Goal: Information Seeking & Learning: Learn about a topic

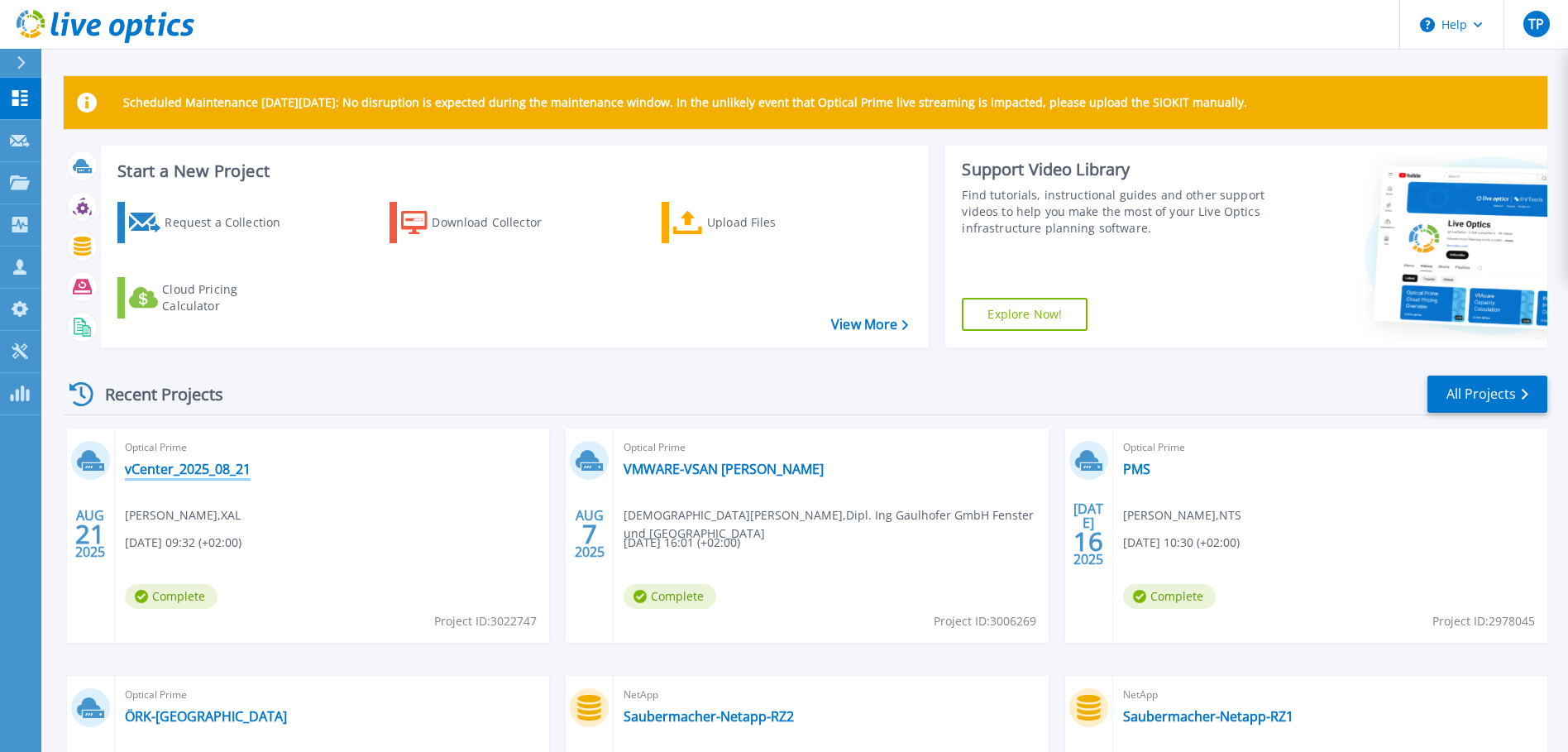
click at [212, 469] on link "vCenter_2025_08_21" at bounding box center [187, 469] width 125 height 17
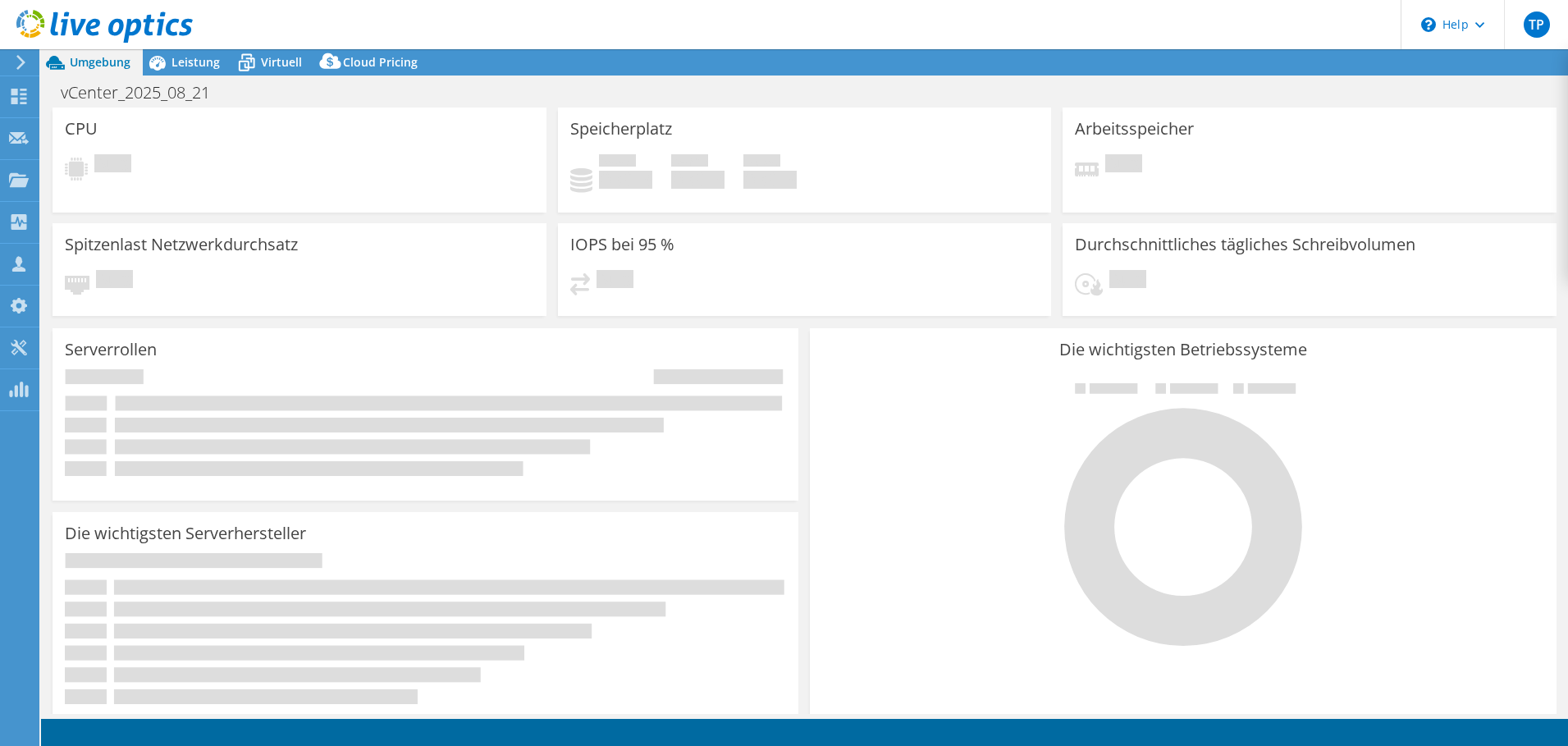
select select "EUFrankfurt"
select select "EUR"
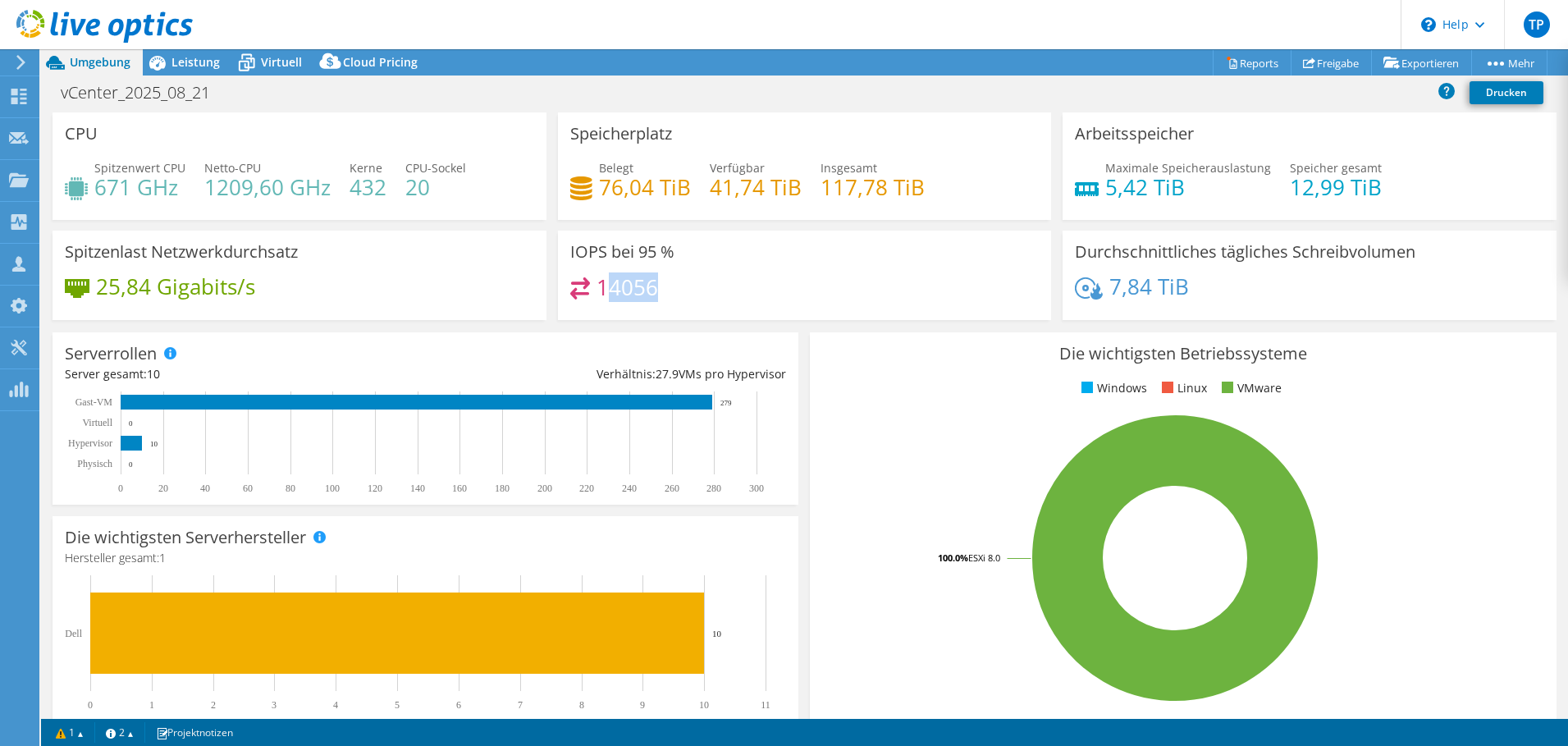
drag, startPoint x: 631, startPoint y: 283, endPoint x: 597, endPoint y: 289, distance: 34.5
click at [600, 283] on div "14056" at bounding box center [804, 295] width 469 height 35
click at [650, 285] on h4 "14056" at bounding box center [626, 287] width 62 height 18
drag, startPoint x: 622, startPoint y: 290, endPoint x: 697, endPoint y: 303, distance: 76.1
click at [697, 303] on div "14056" at bounding box center [804, 295] width 469 height 35
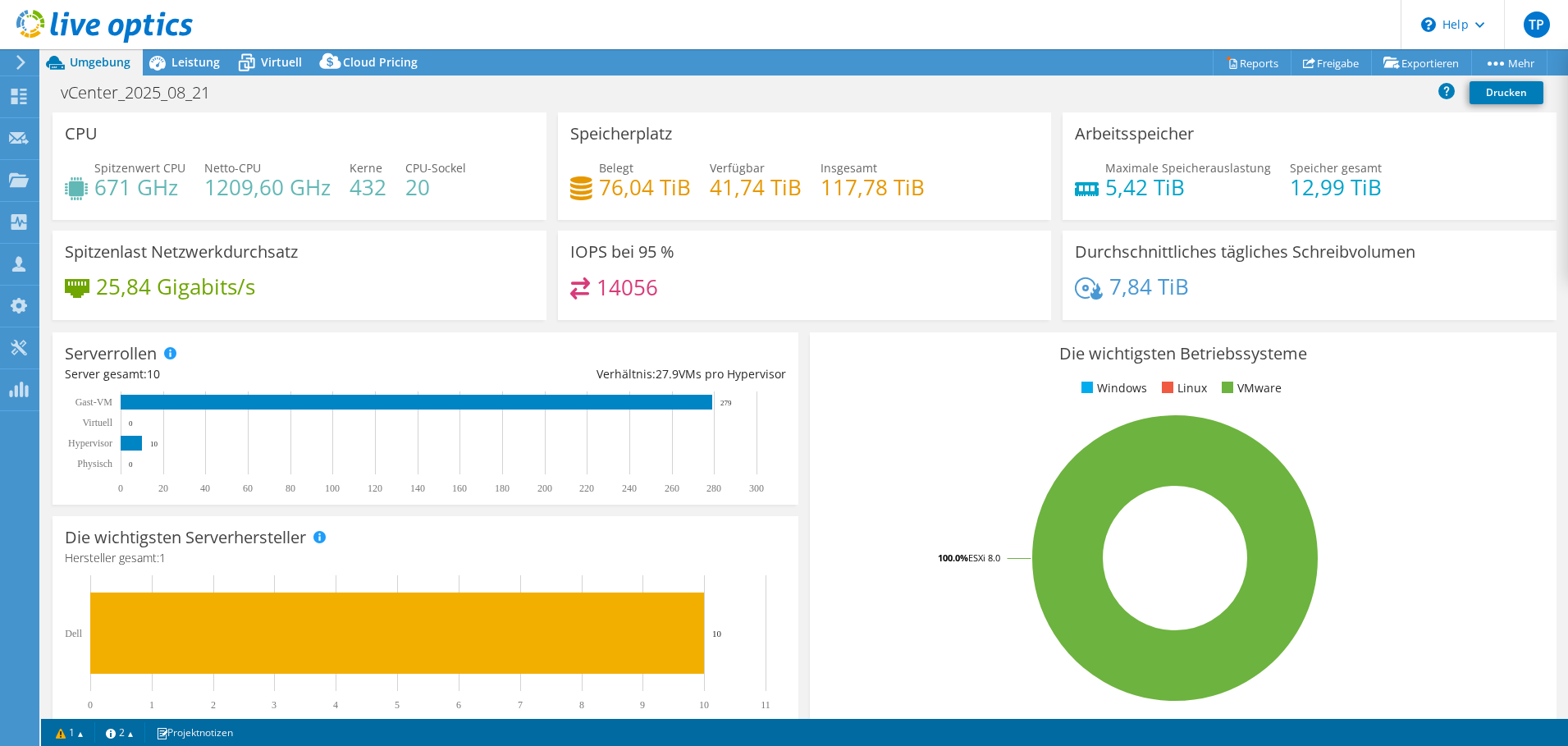
drag, startPoint x: 697, startPoint y: 303, endPoint x: 784, endPoint y: 186, distance: 145.8
click at [701, 300] on div "14056" at bounding box center [804, 295] width 469 height 35
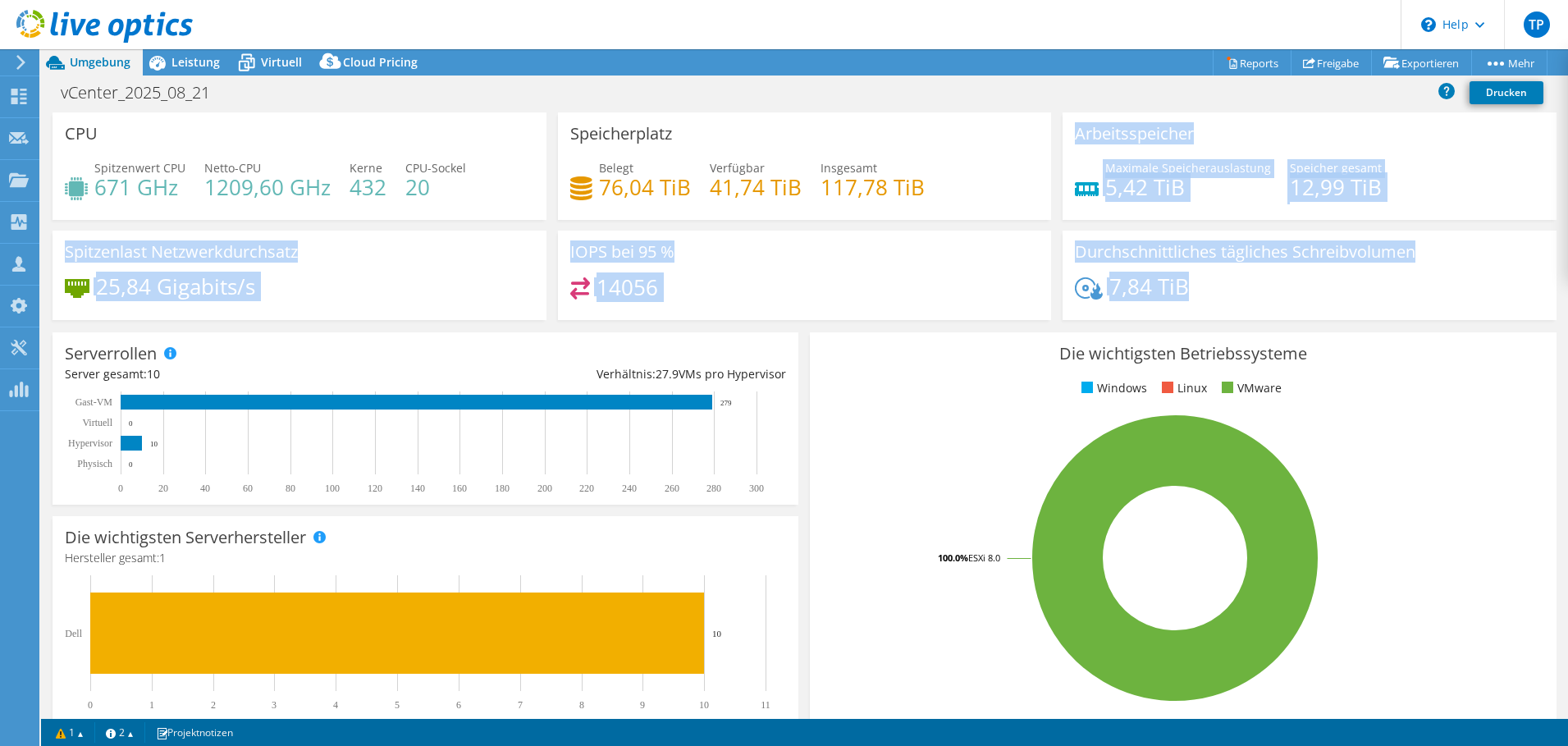
drag, startPoint x: 1210, startPoint y: 285, endPoint x: 1015, endPoint y: 168, distance: 227.4
click at [1015, 168] on div "CPU Spitzenwert CPU 671 GHz Netto-CPU 1209,60 GHz Kerne 432 CPU-Sockel 20 Speic…" at bounding box center [805, 221] width 1515 height 218
click at [1015, 168] on div "Belegt 76,04 TiB Verfügbar 41,74 TiB Insgesamt 117,78 TiB" at bounding box center [804, 186] width 469 height 53
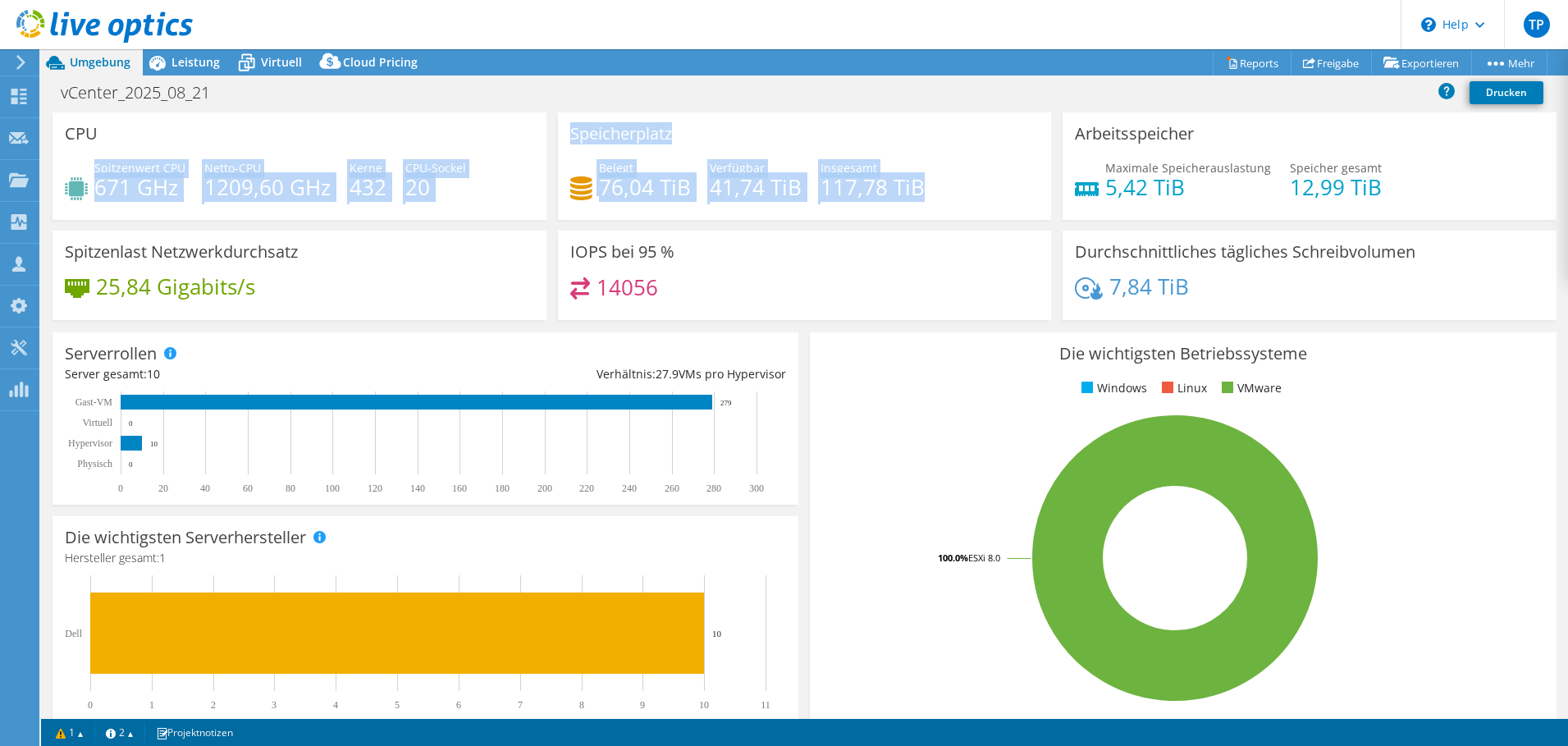
drag, startPoint x: 717, startPoint y: 188, endPoint x: 94, endPoint y: 160, distance: 623.6
click at [94, 160] on div "CPU Spitzenwert CPU 671 GHz Netto-CPU 1209,60 GHz Kerne 432 CPU-Sockel 20 Speic…" at bounding box center [805, 221] width 1515 height 218
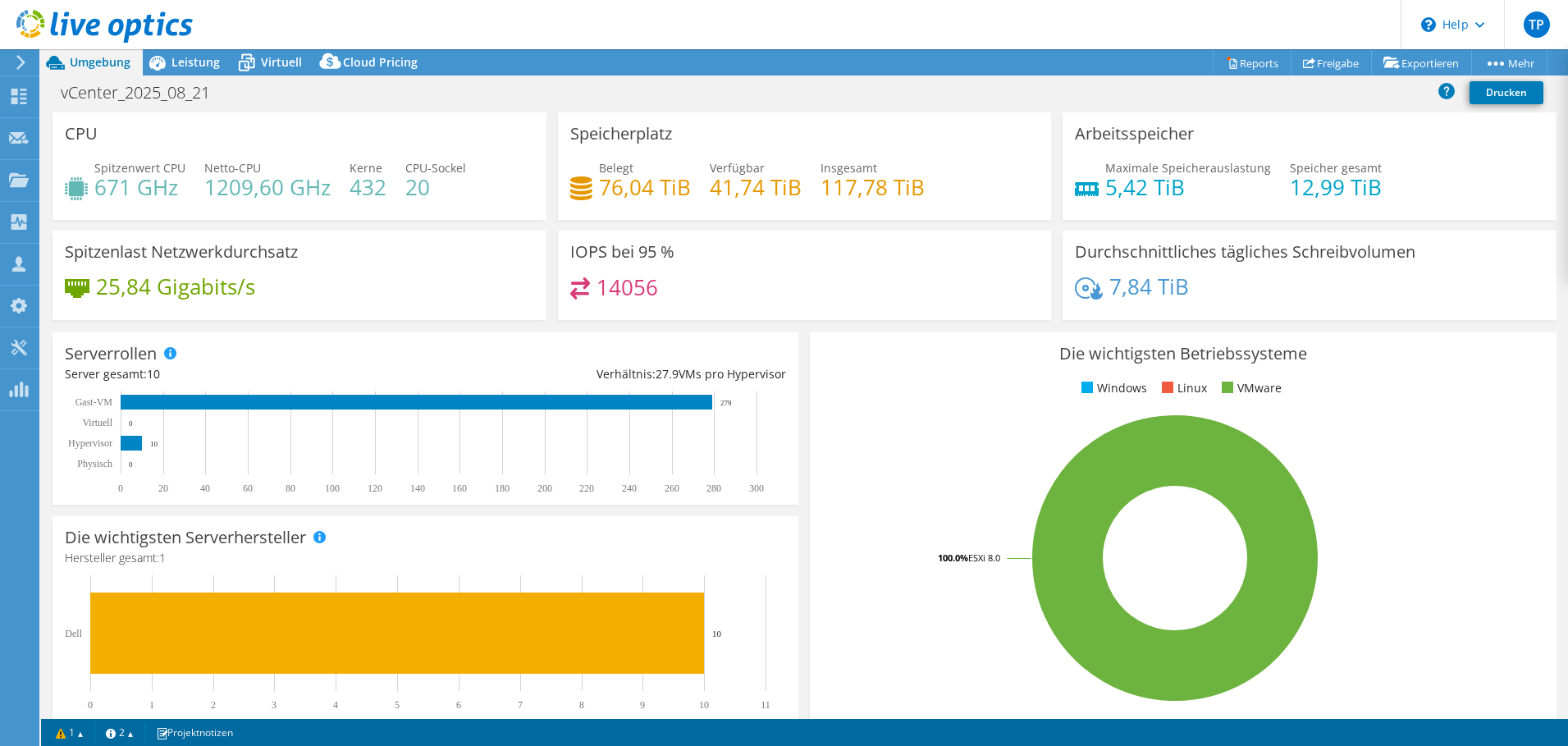
click at [94, 160] on div "Spitzenwert CPU 671 GHz" at bounding box center [124, 178] width 120 height 37
click at [176, 67] on span "Leistung" at bounding box center [195, 62] width 48 height 16
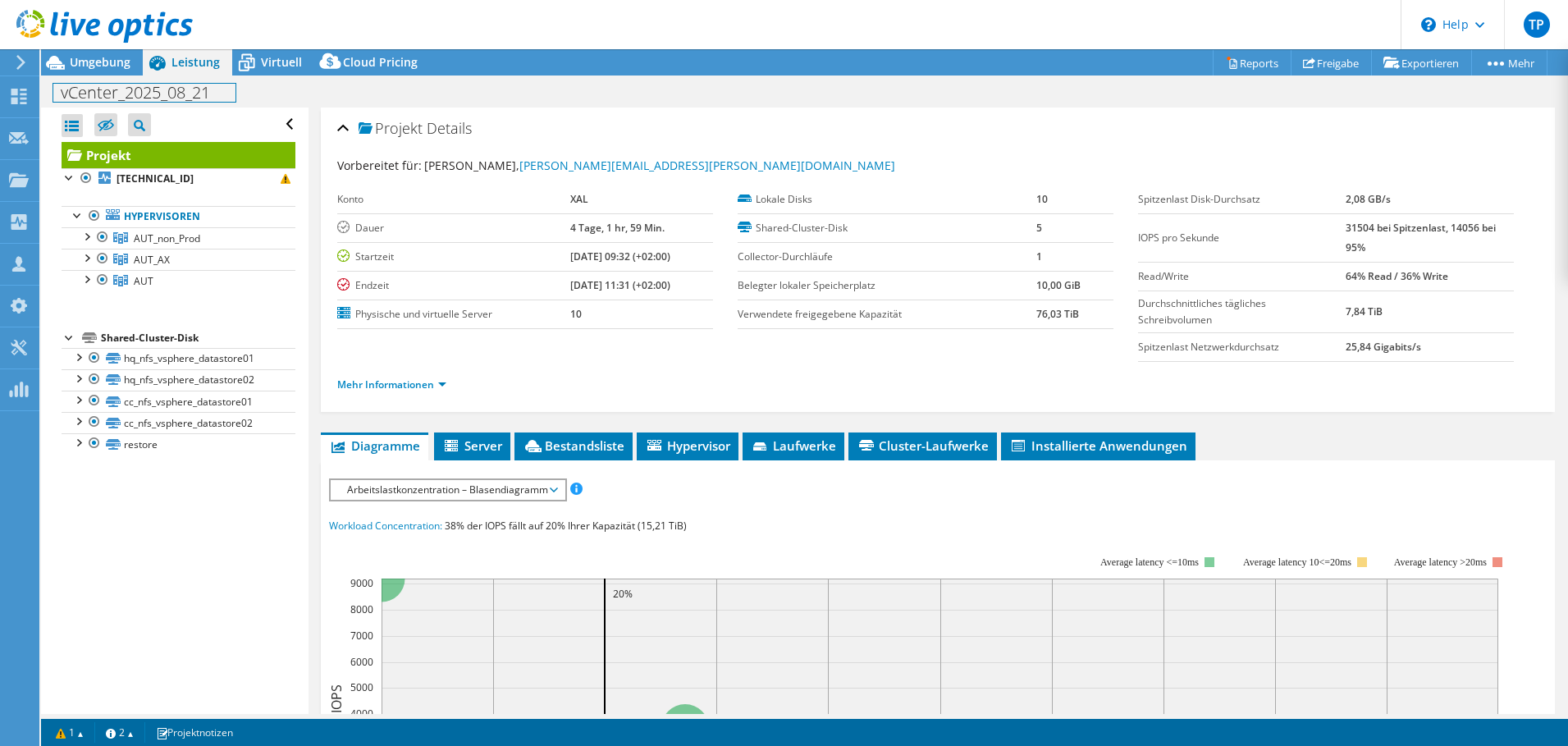
click at [118, 75] on div "vCenter_2025_08_21 Drucken" at bounding box center [805, 91] width 1527 height 32
click at [113, 66] on span "Umgebung" at bounding box center [100, 62] width 61 height 16
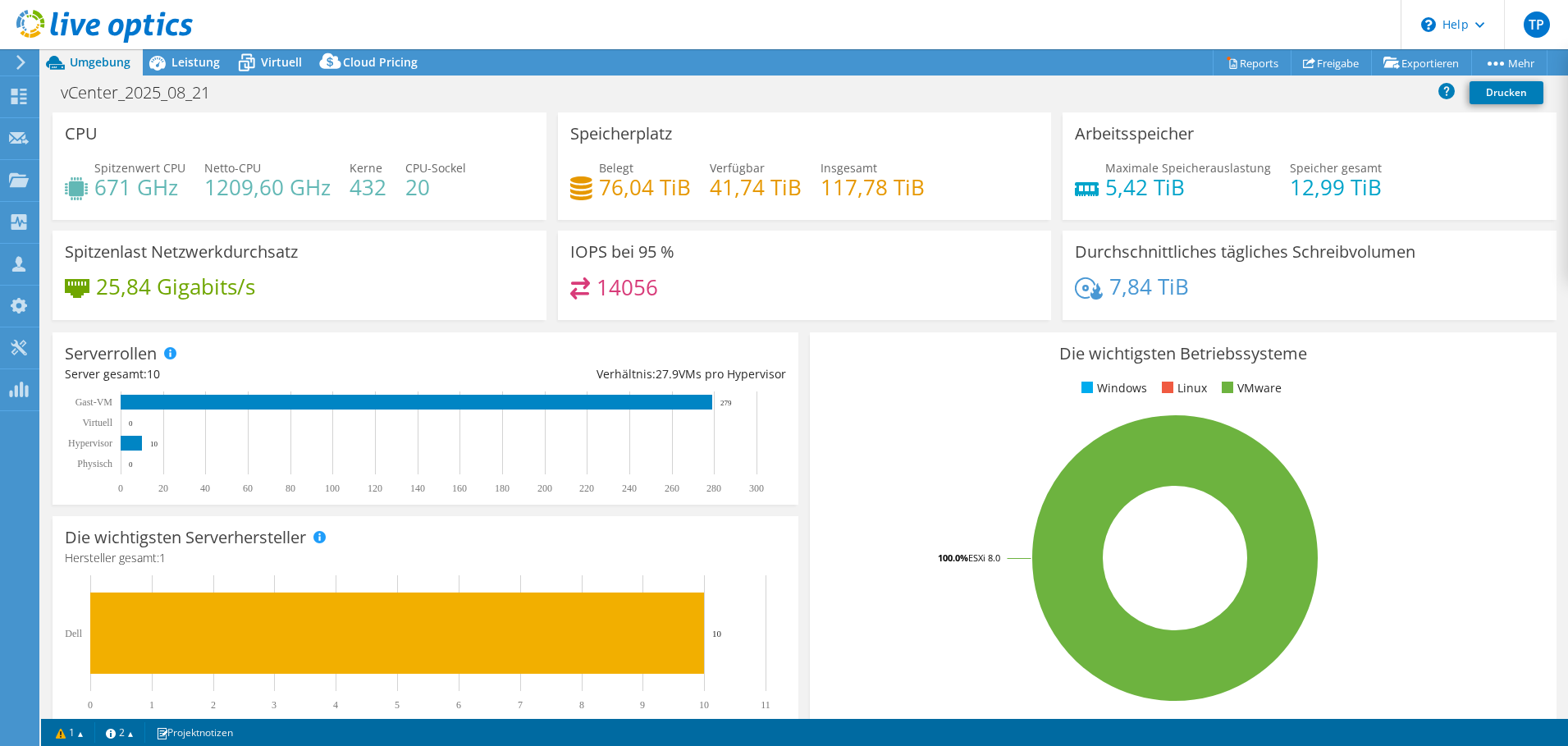
click at [491, 223] on div "CPU Spitzenwert CPU 671 GHz Netto-CPU 1209,60 GHz Kerne 432 CPU-Sockel 20" at bounding box center [300, 171] width 505 height 118
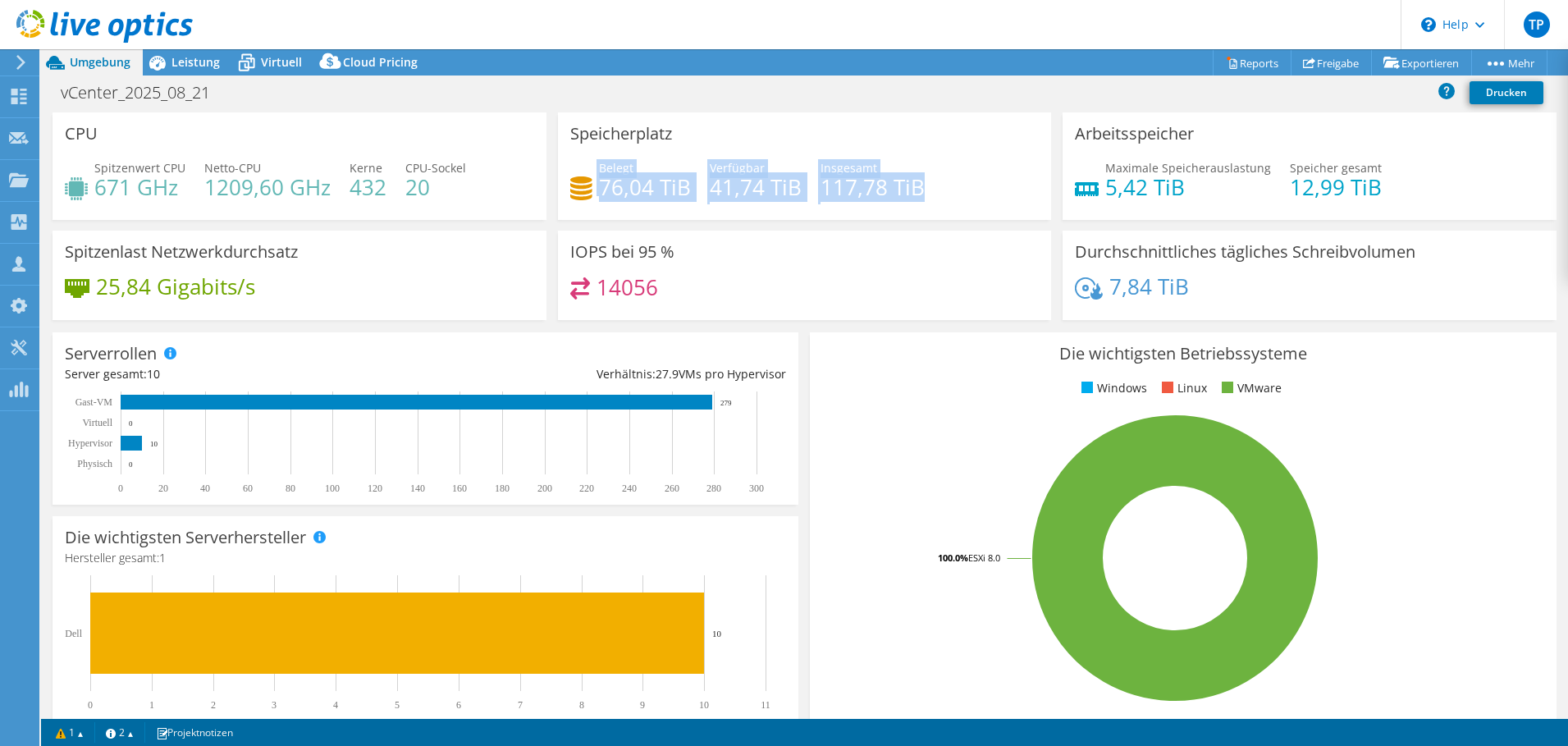
drag, startPoint x: 924, startPoint y: 195, endPoint x: 558, endPoint y: 195, distance: 366.0
click at [558, 195] on div "Speicherplatz Belegt 76,04 TiB Verfügbar 41,74 TiB Insgesamt 117,78 TiB" at bounding box center [805, 166] width 494 height 108
click at [669, 170] on div "Belegt 76,04 TiB" at bounding box center [645, 178] width 92 height 37
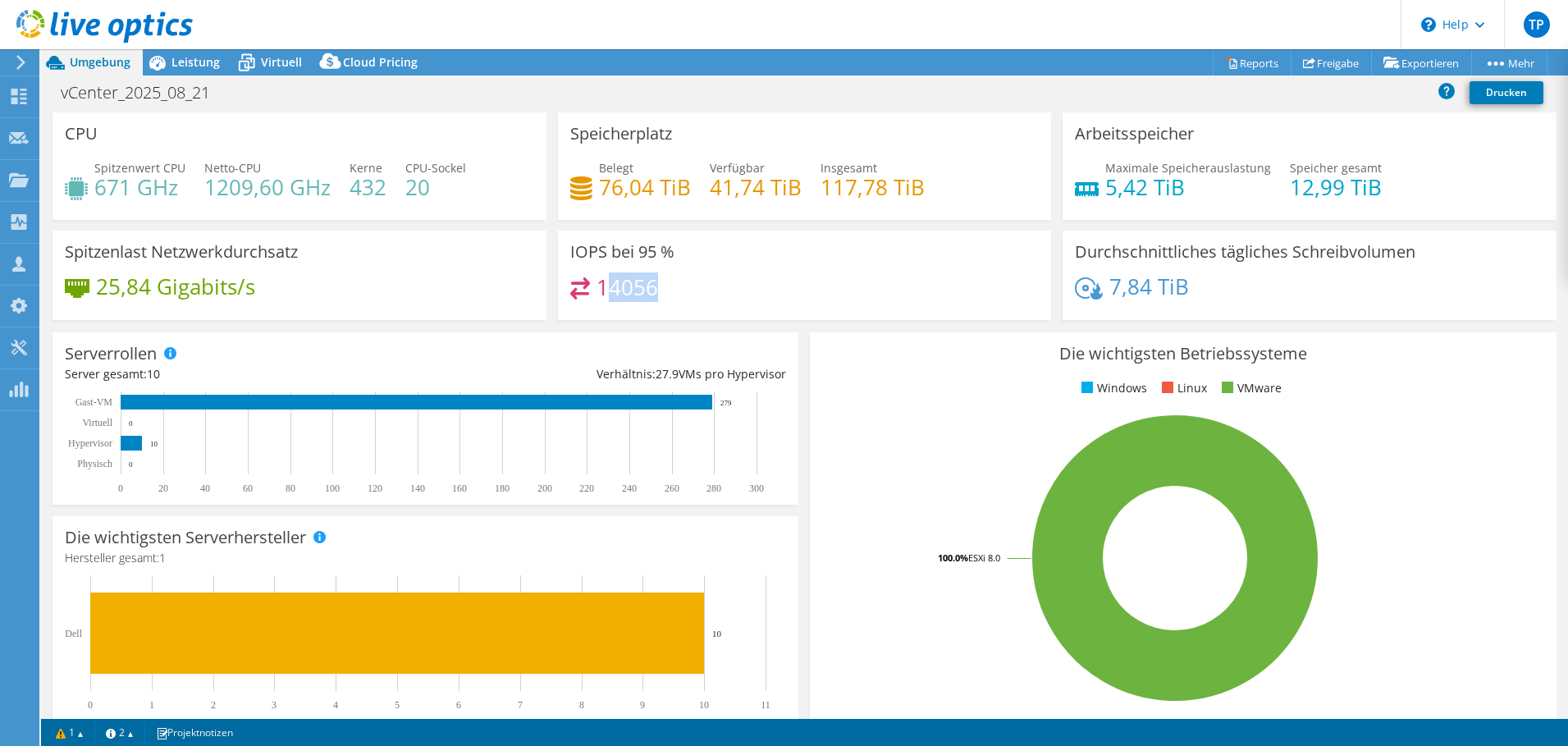
drag, startPoint x: 665, startPoint y: 297, endPoint x: 604, endPoint y: 285, distance: 62.2
click at [604, 285] on div "14056" at bounding box center [804, 295] width 469 height 35
click at [604, 285] on h4 "14056" at bounding box center [626, 287] width 62 height 18
click at [78, 101] on div "Instrumententafel" at bounding box center [96, 97] width 116 height 41
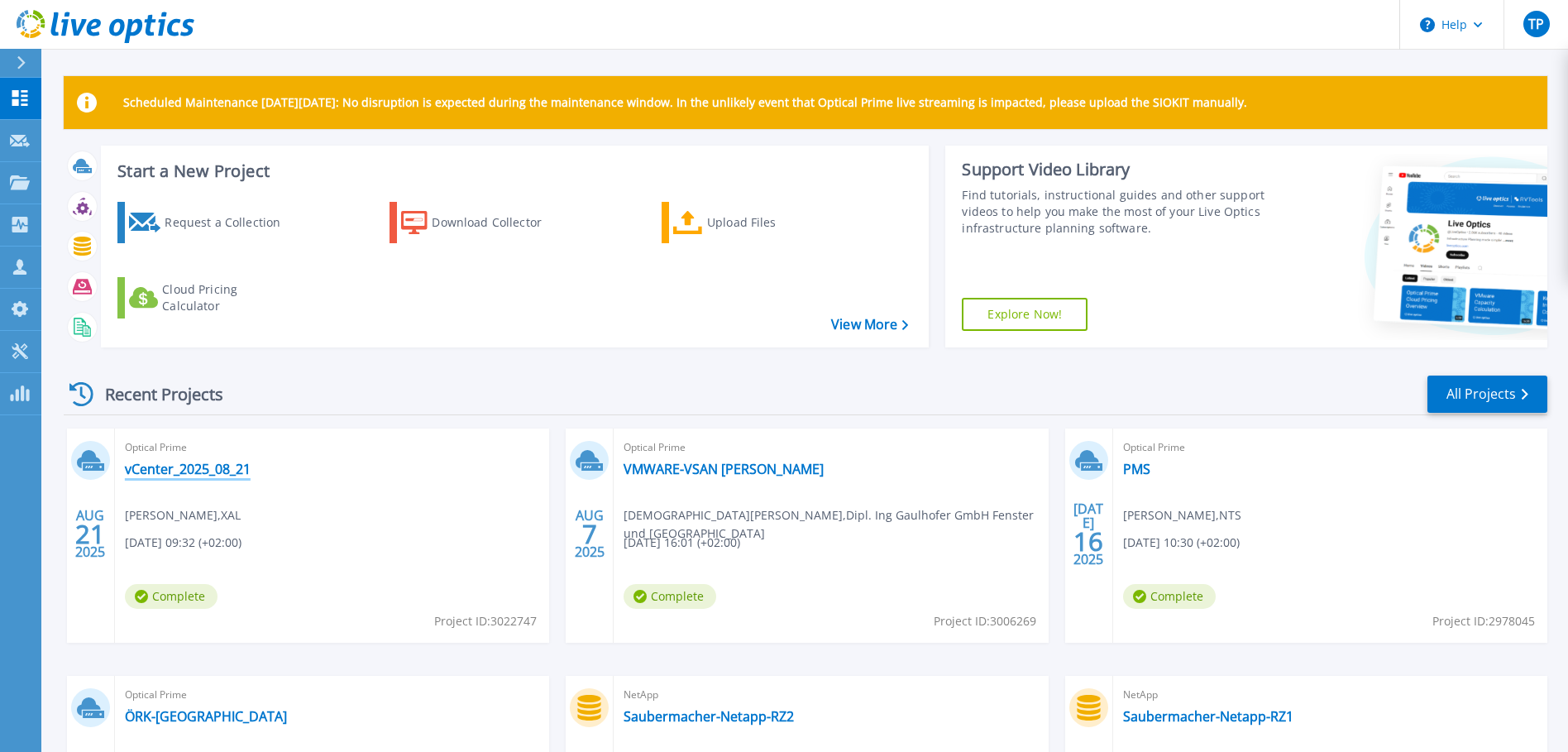
click at [176, 472] on link "vCenter_2025_08_21" at bounding box center [187, 469] width 125 height 17
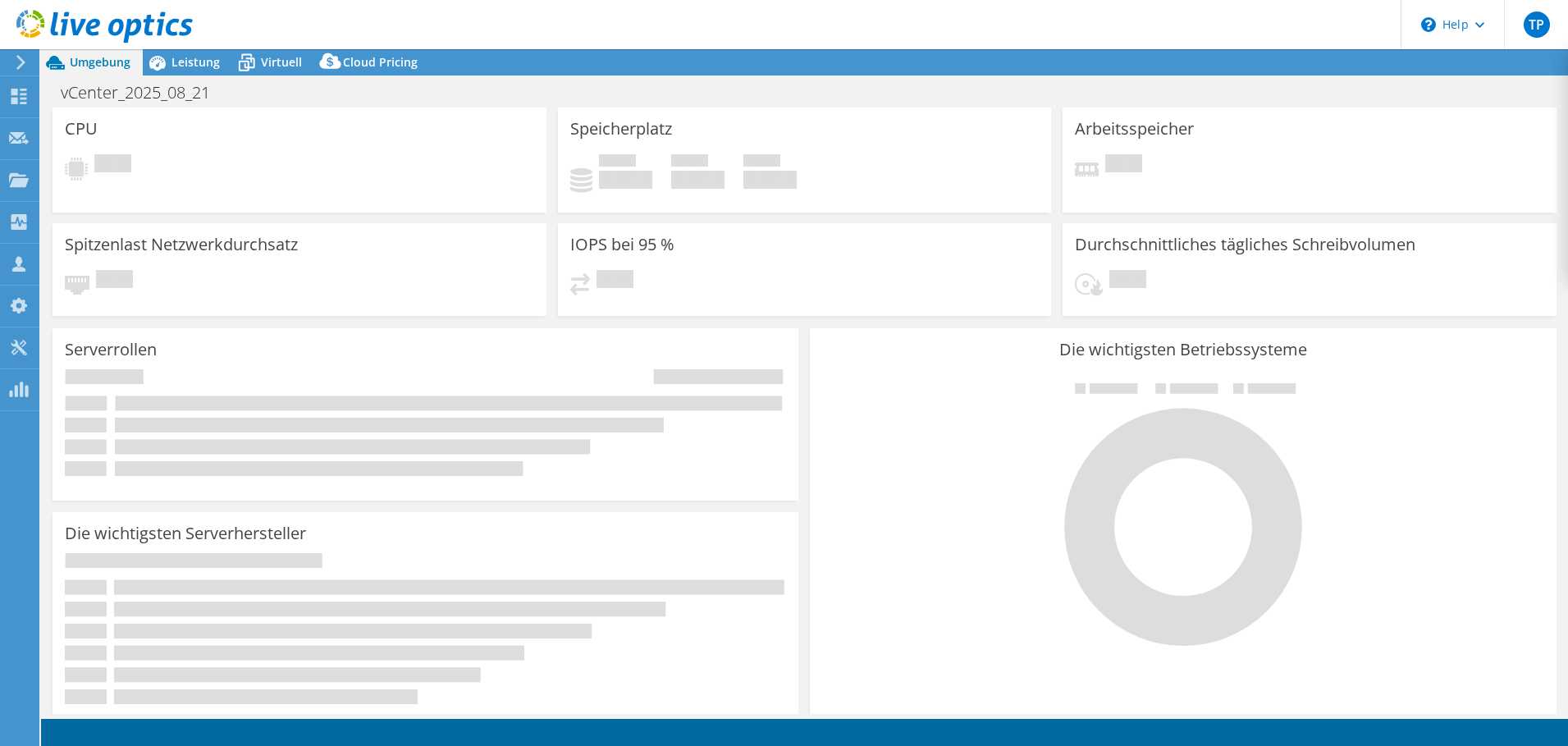
select select "EUFrankfurt"
select select "EUR"
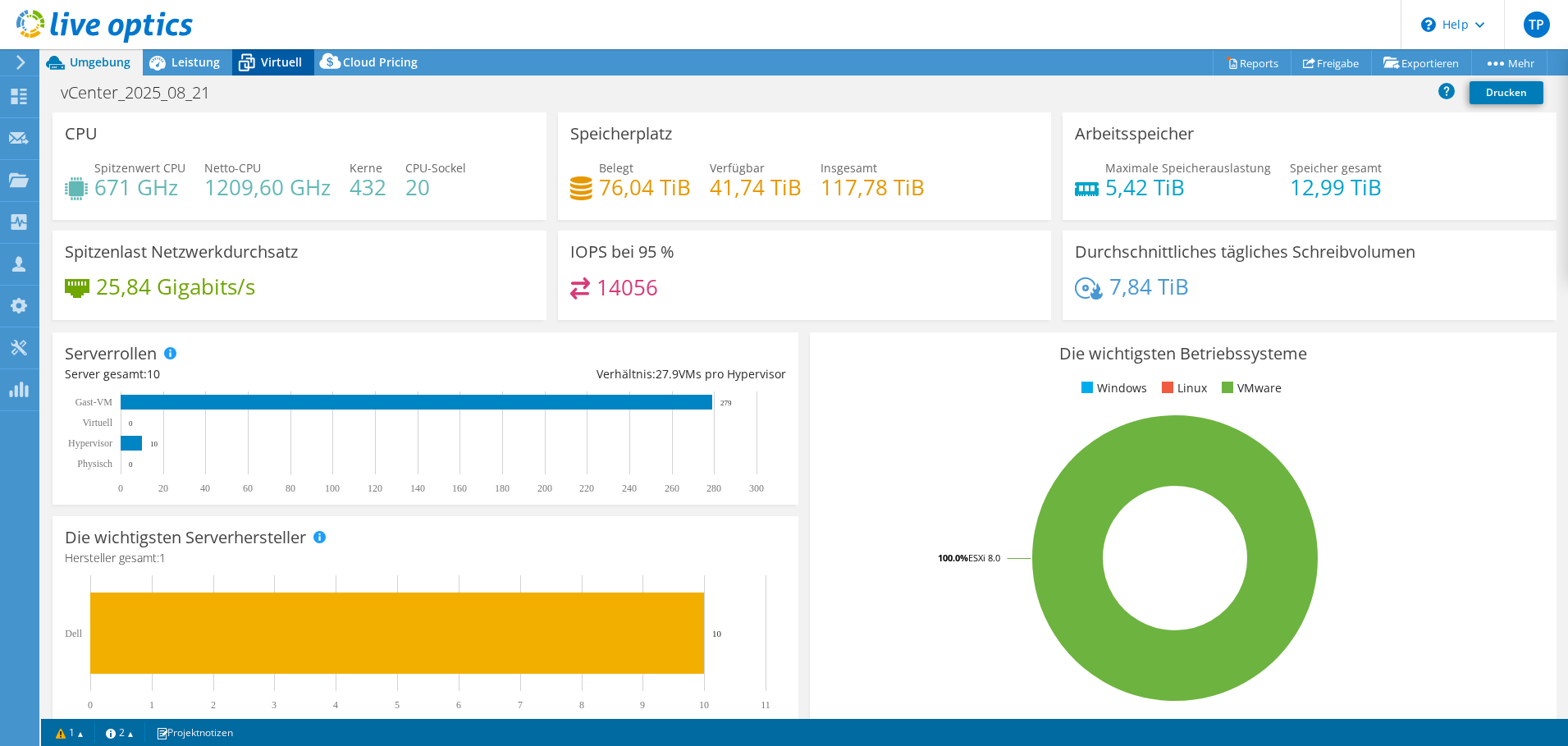
click at [255, 59] on icon at bounding box center [246, 62] width 28 height 28
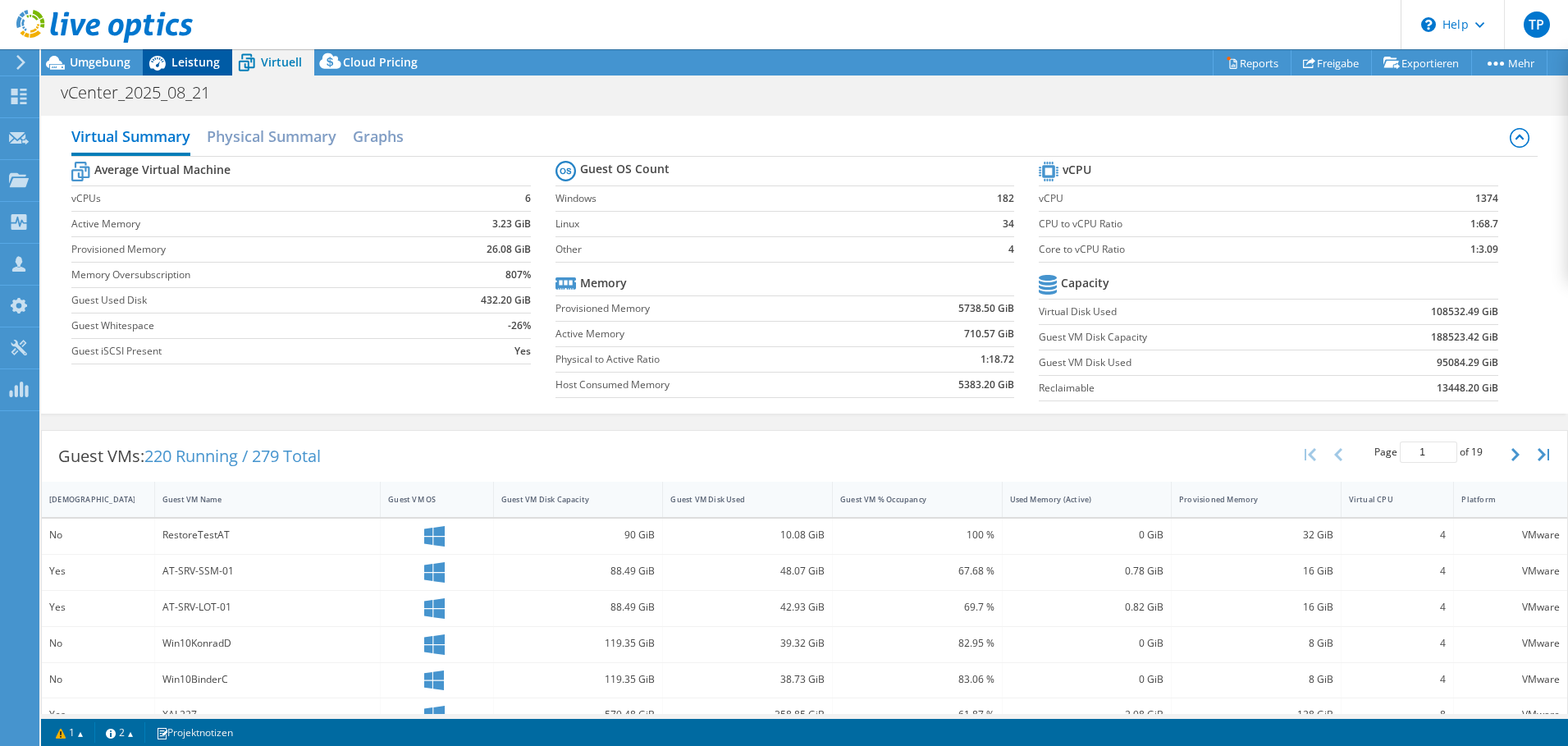
click at [184, 62] on span "Leistung" at bounding box center [195, 62] width 48 height 16
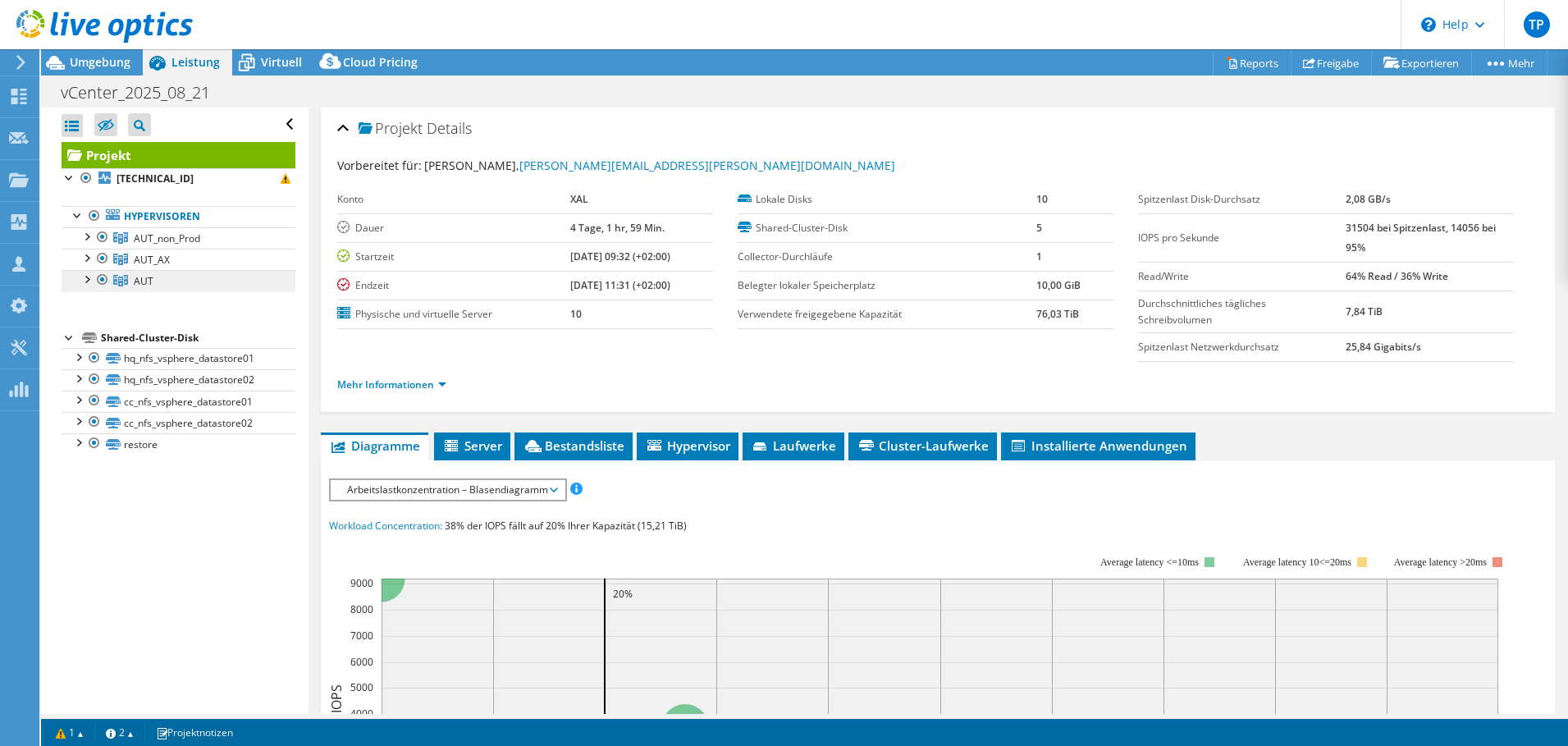
click at [160, 281] on link "AUT" at bounding box center [178, 281] width 234 height 22
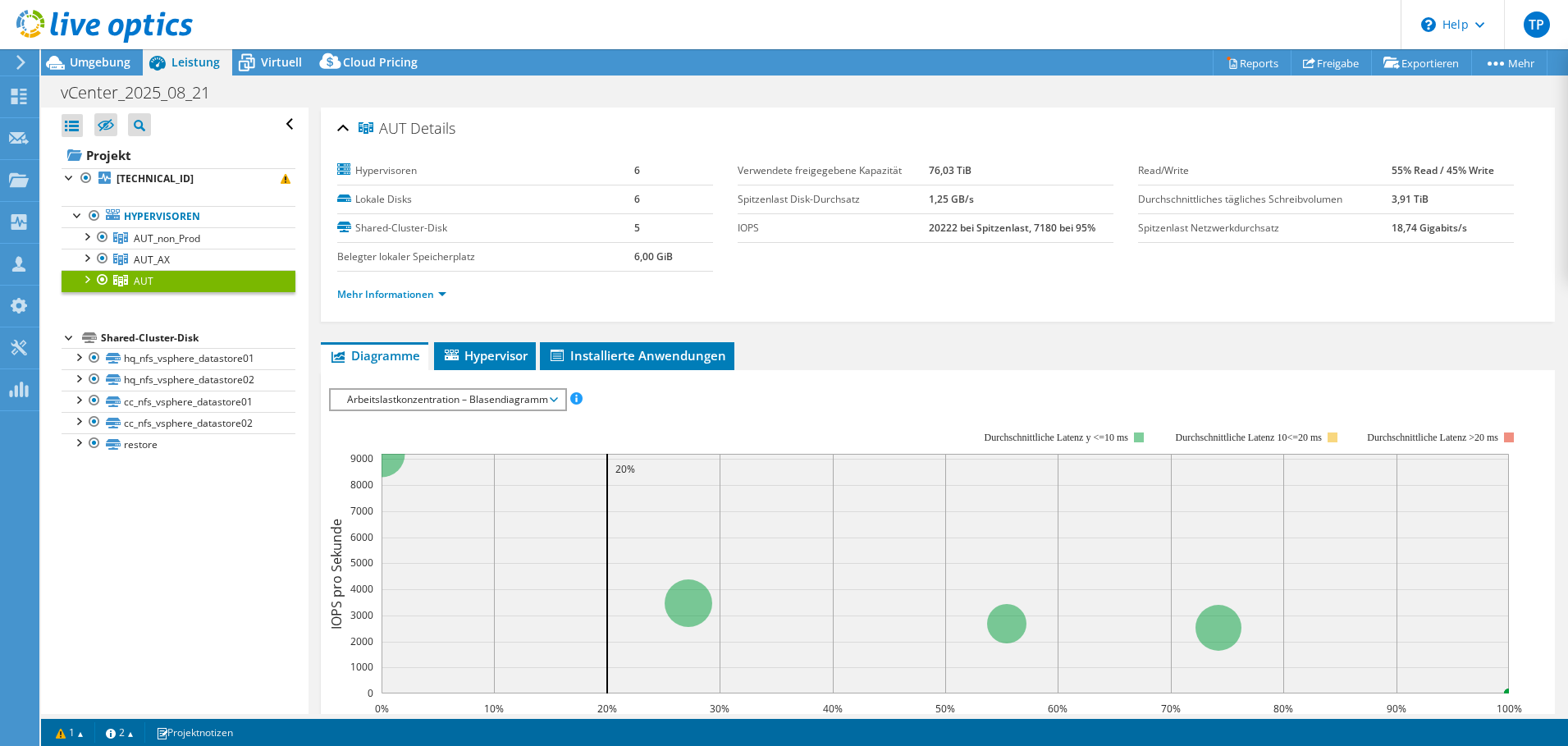
click at [79, 279] on div at bounding box center [86, 278] width 17 height 17
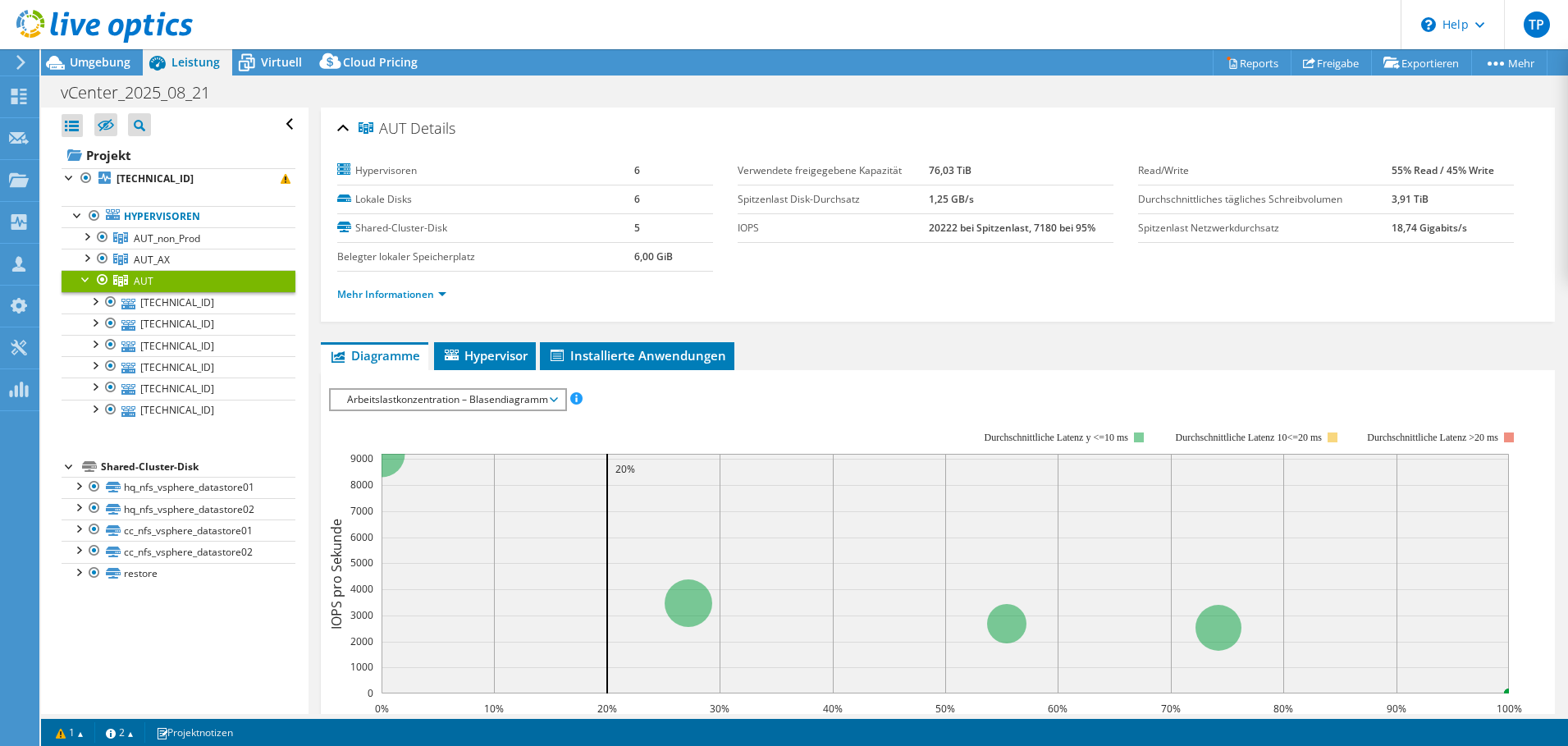
click at [441, 403] on span "Arbeitslastkonzentration – Blasendiagramm" at bounding box center [447, 399] width 217 height 20
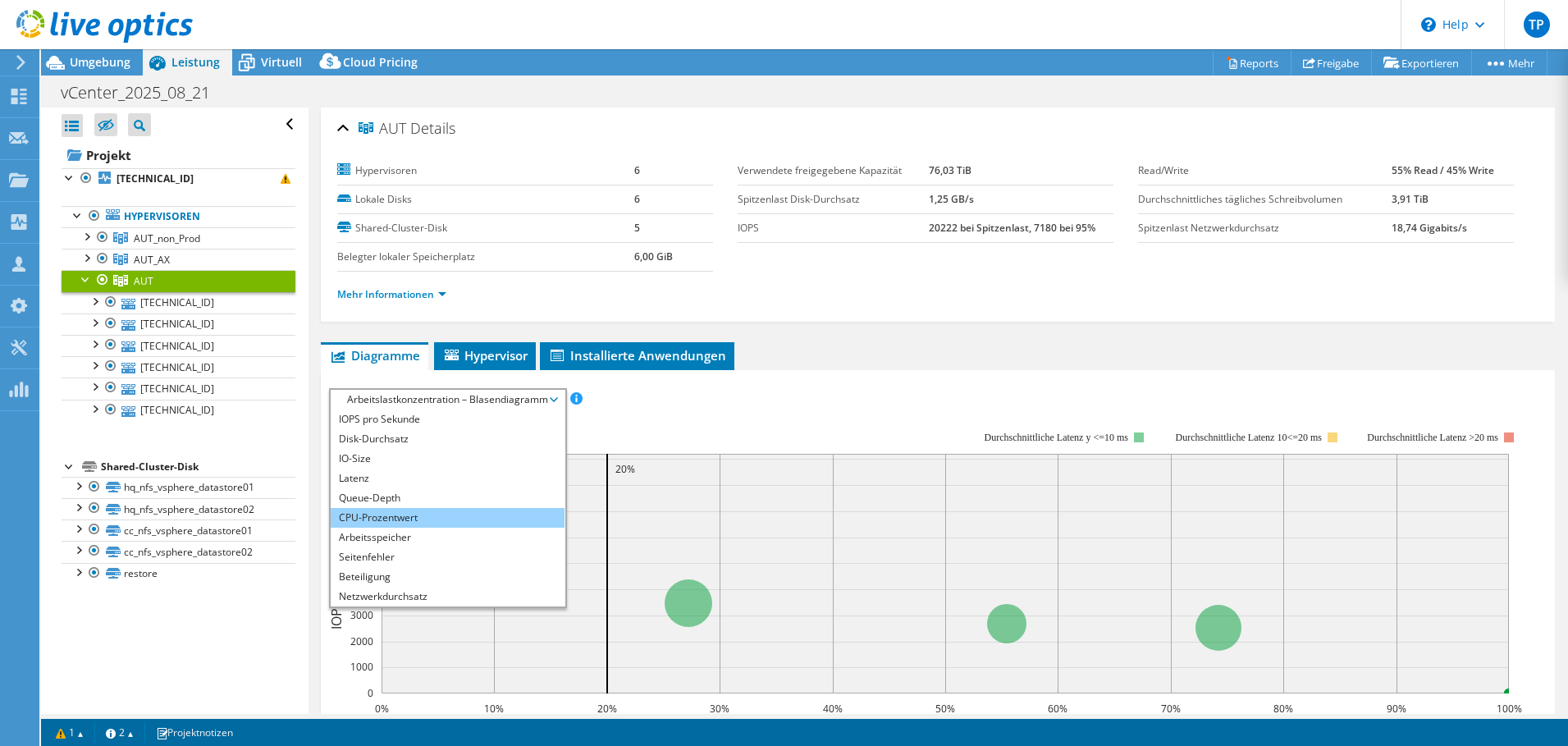
click at [410, 509] on li "CPU-Prozentwert" at bounding box center [447, 518] width 234 height 20
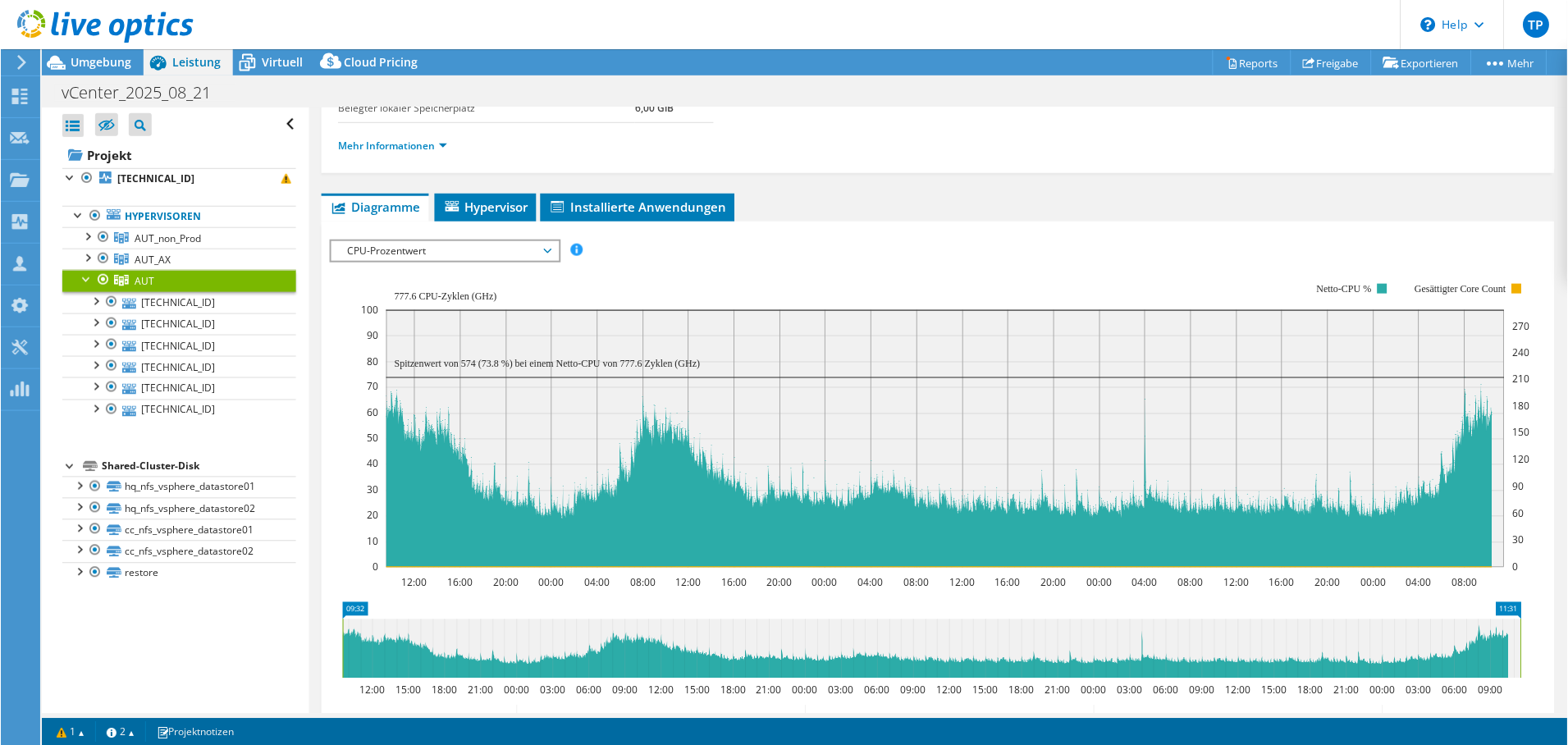
scroll to position [152, 0]
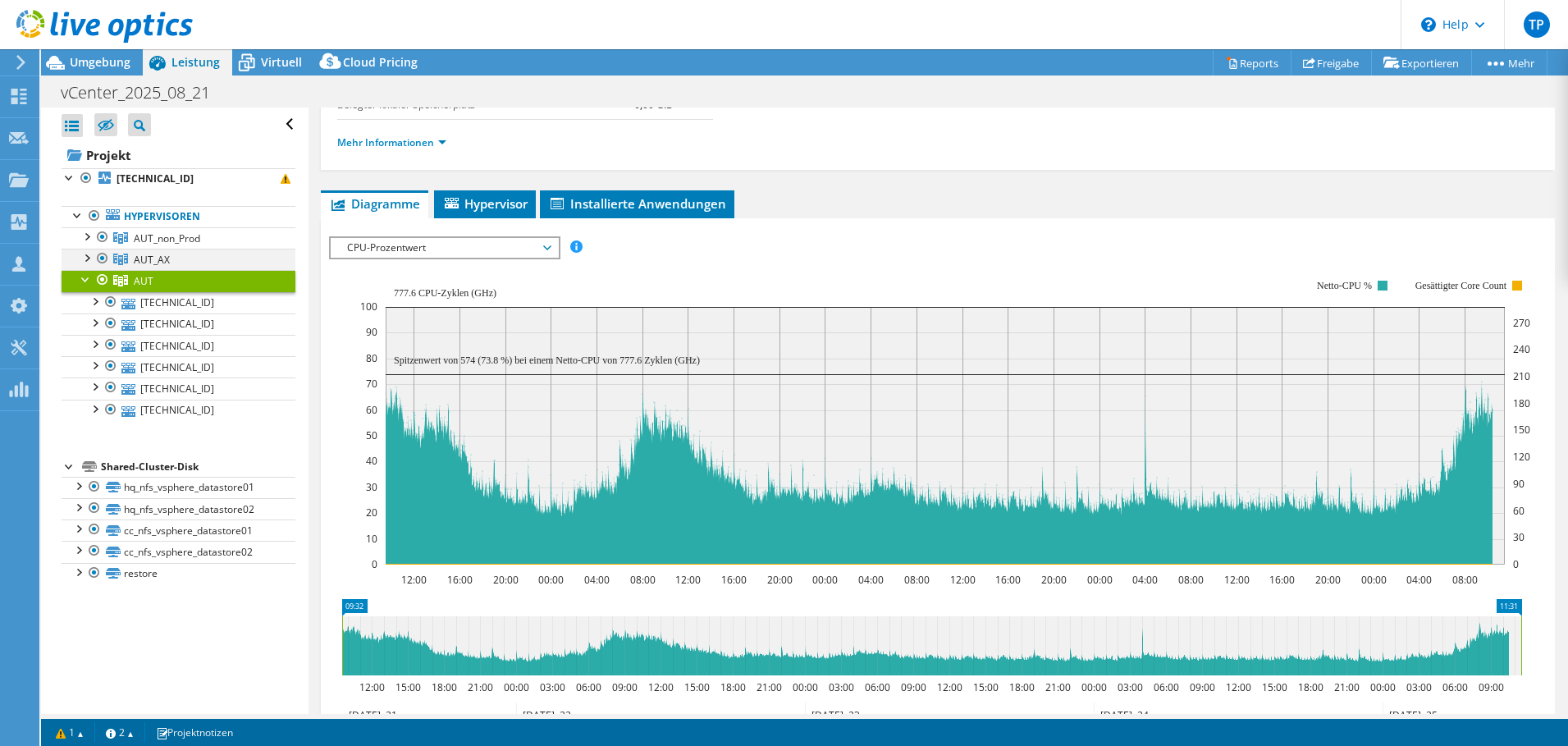
click at [90, 257] on div at bounding box center [86, 256] width 17 height 17
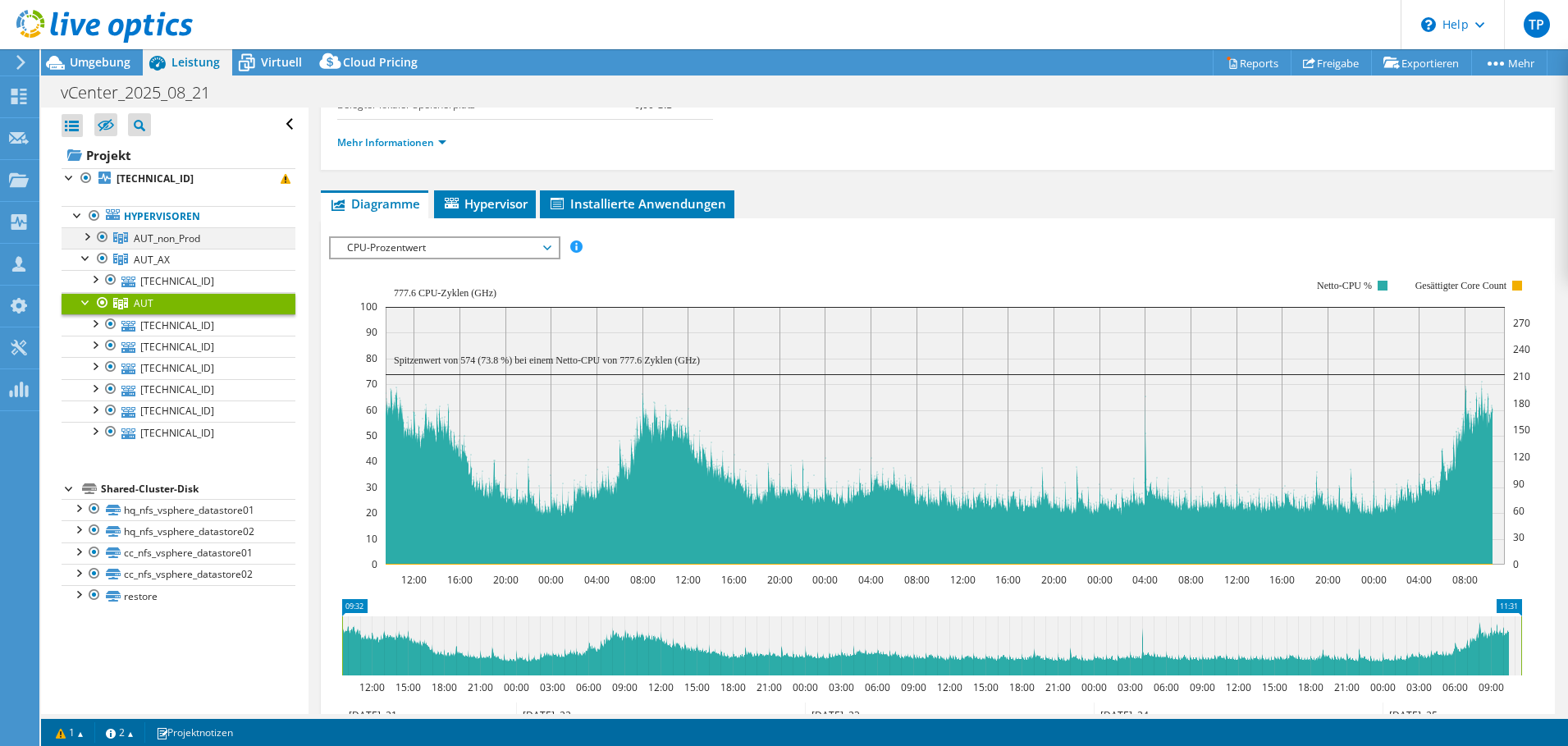
click at [93, 241] on div at bounding box center [86, 235] width 17 height 17
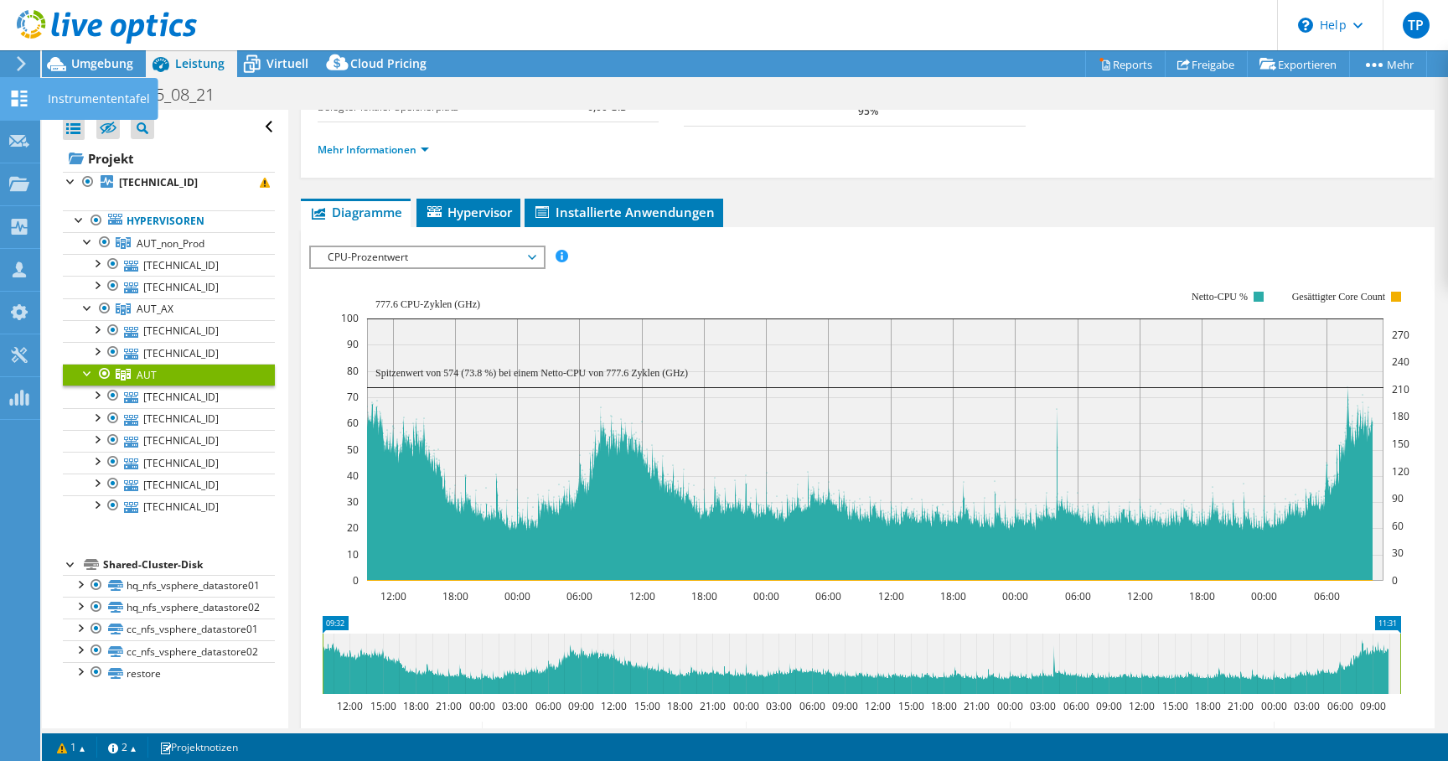
click at [17, 100] on use at bounding box center [20, 99] width 16 height 16
